Goal: Information Seeking & Learning: Learn about a topic

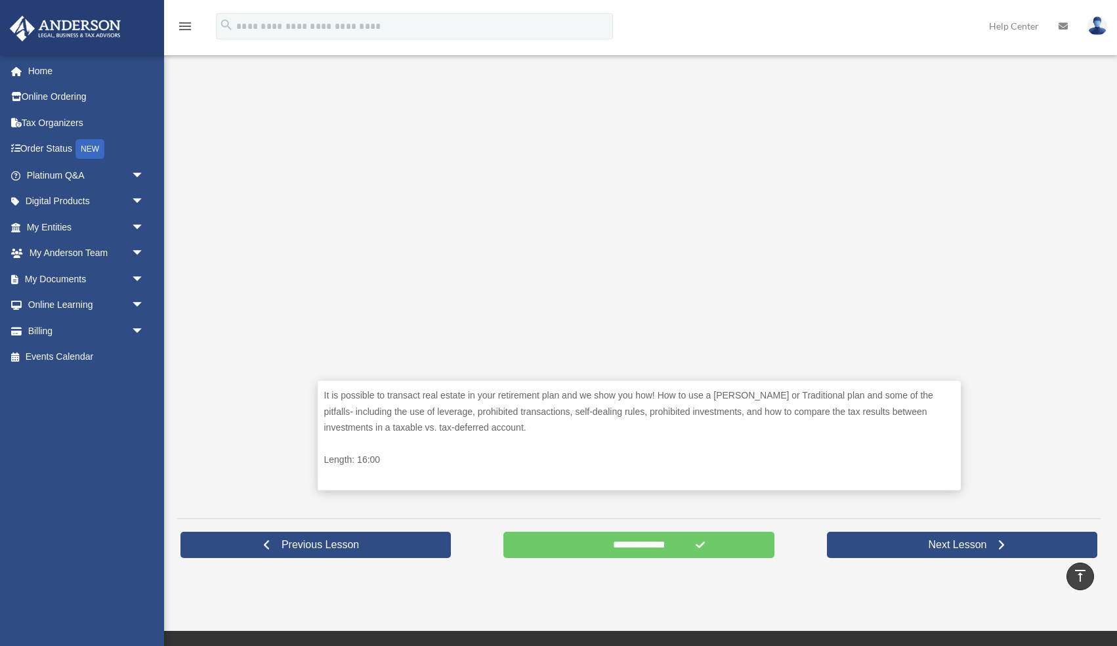
scroll to position [444, 0]
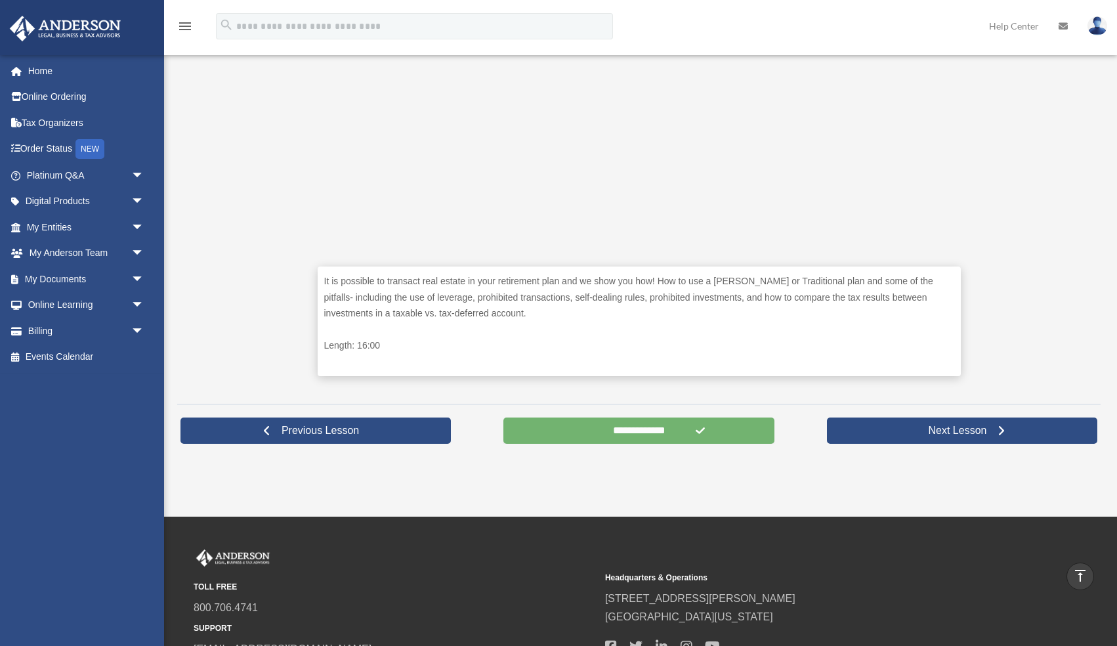
click at [716, 433] on input "**********" at bounding box center [638, 430] width 270 height 26
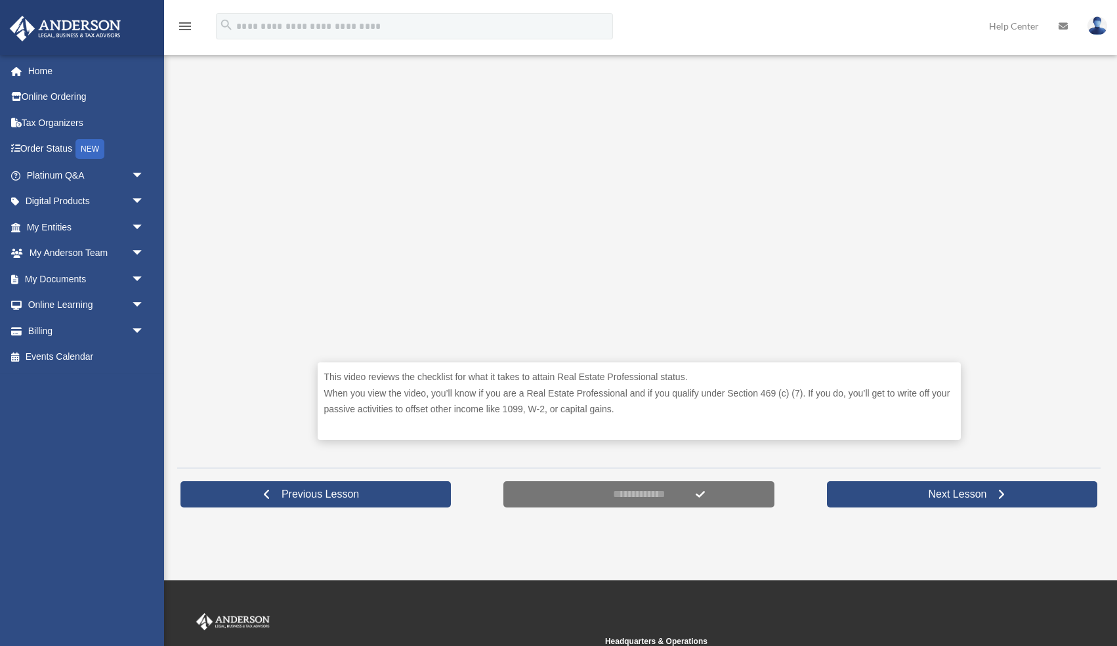
scroll to position [368, 0]
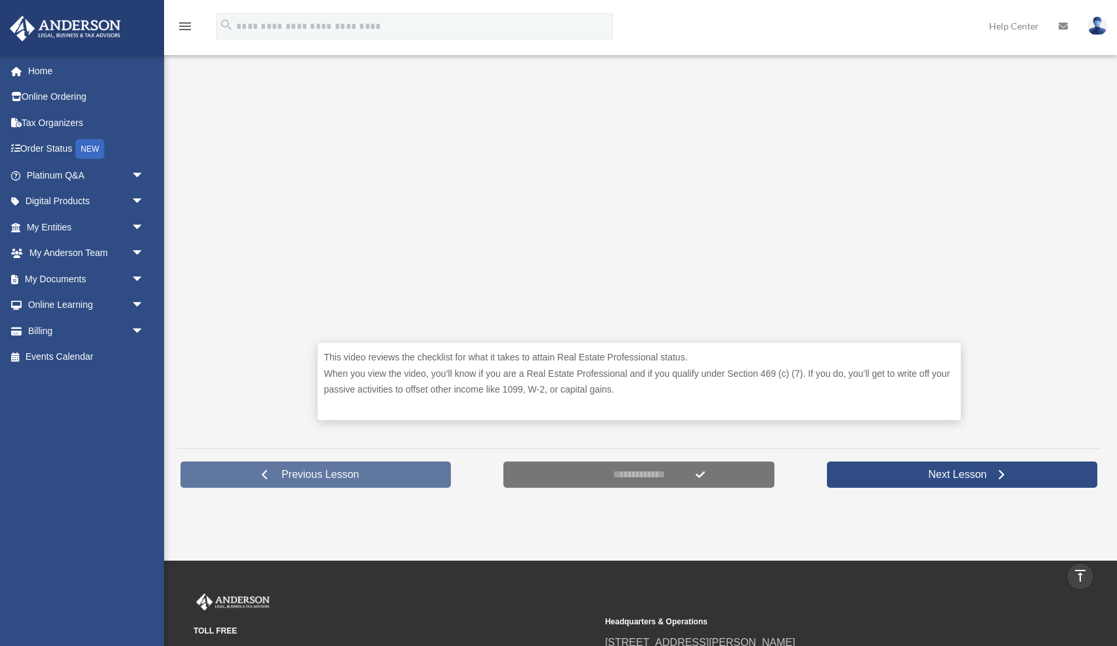
click at [249, 478] on link "Previous Lesson" at bounding box center [315, 474] width 270 height 26
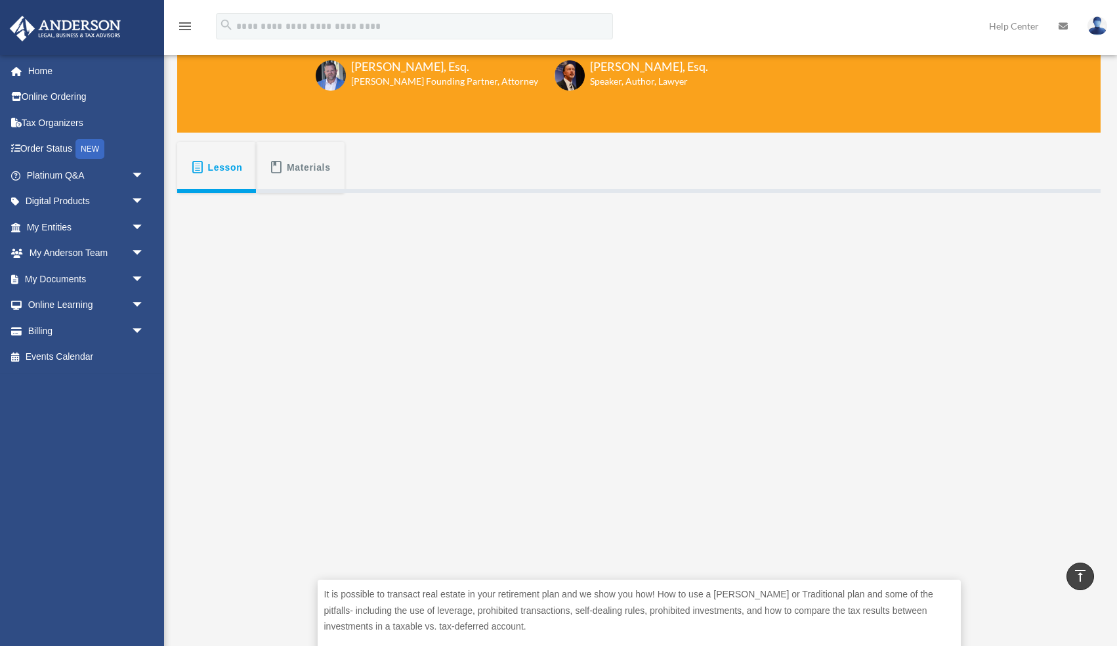
scroll to position [125, 0]
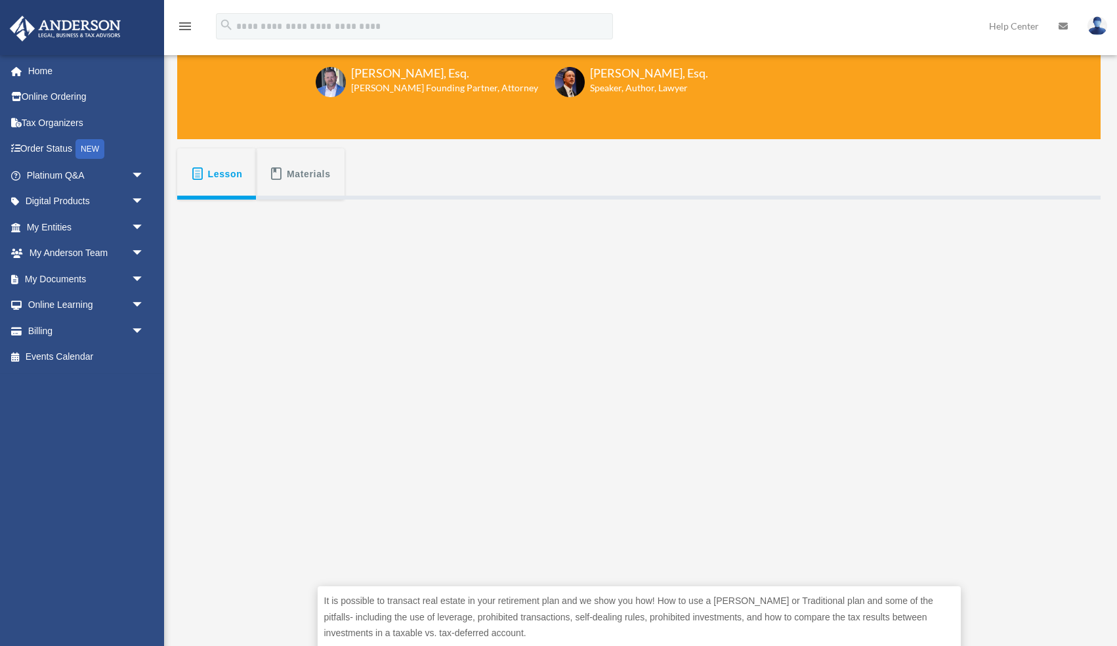
click at [285, 177] on button "Materials" at bounding box center [300, 173] width 88 height 51
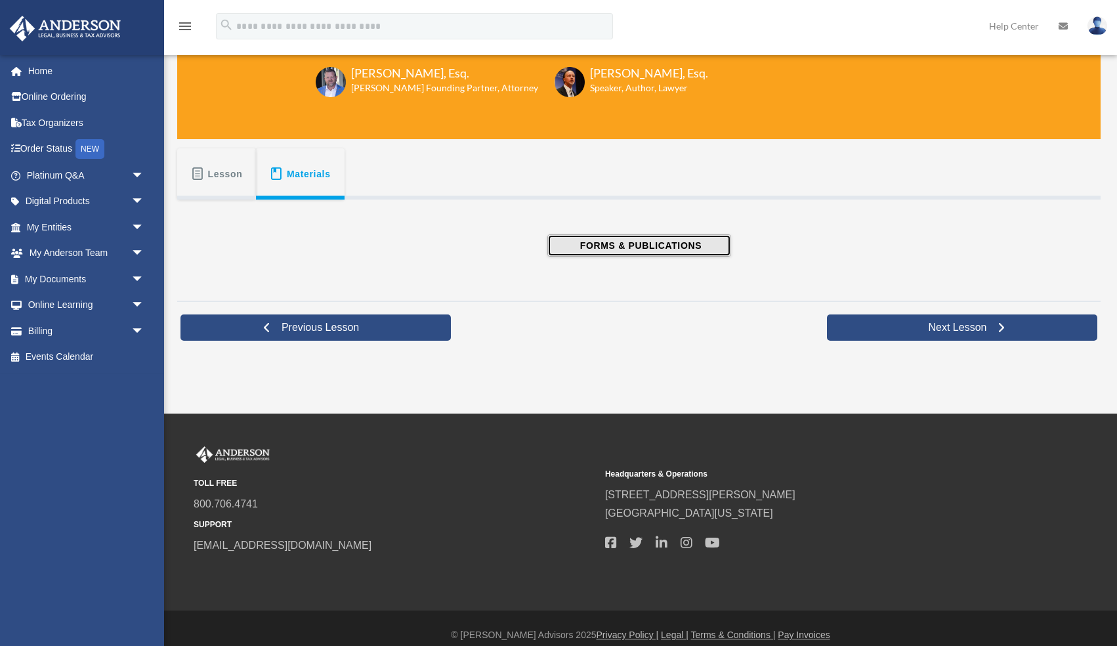
click at [684, 247] on span "FORMS & PUBLICATIONS" at bounding box center [638, 245] width 125 height 13
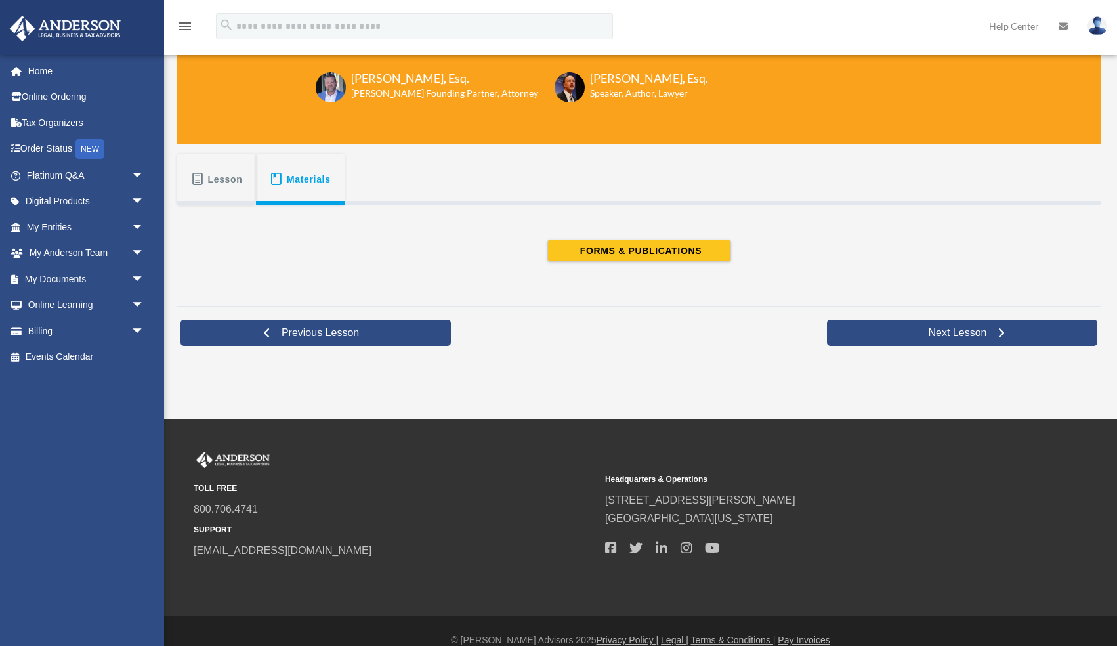
click at [209, 171] on span "Lesson" at bounding box center [225, 179] width 35 height 24
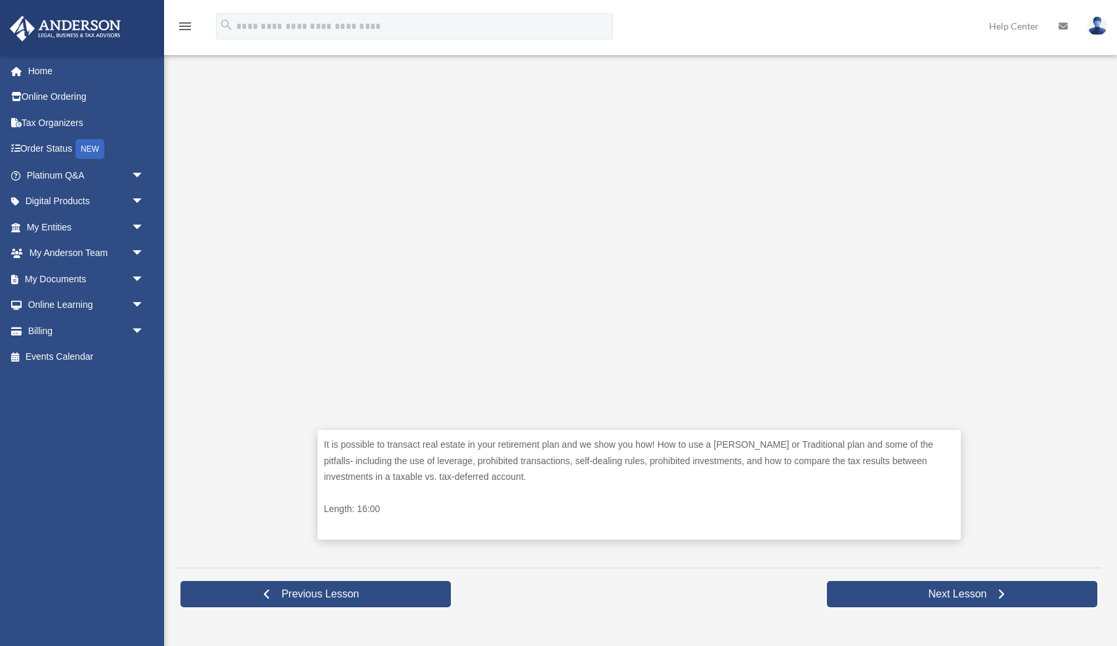
scroll to position [466, 0]
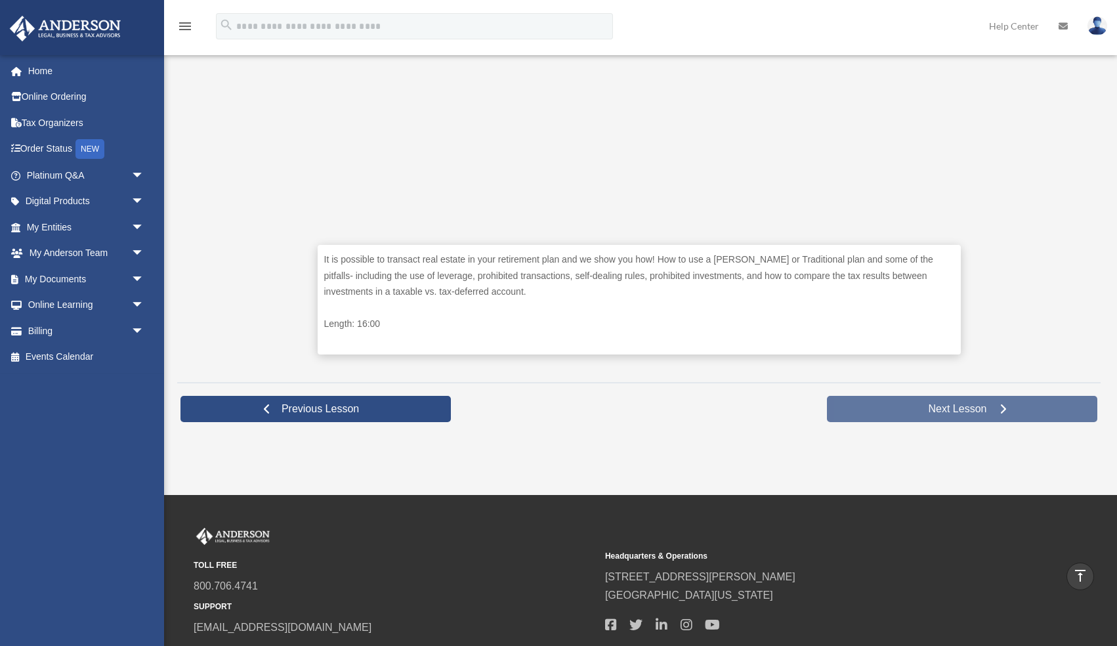
click at [856, 410] on link "Next Lesson" at bounding box center [962, 409] width 270 height 26
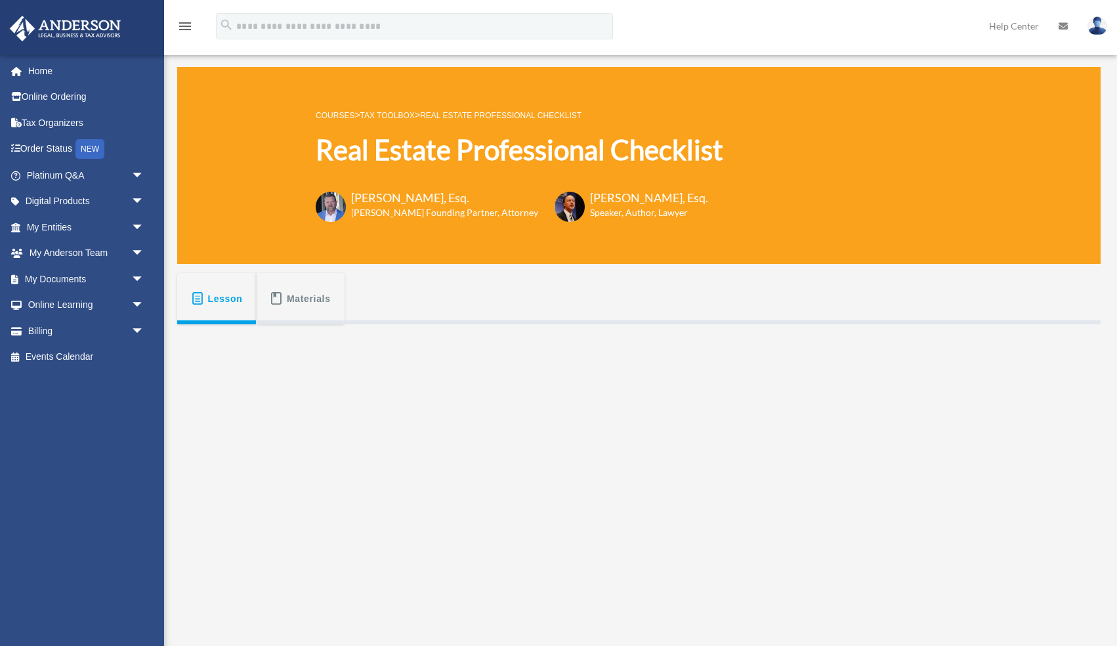
scroll to position [104, 0]
